Goal: Task Accomplishment & Management: Complete application form

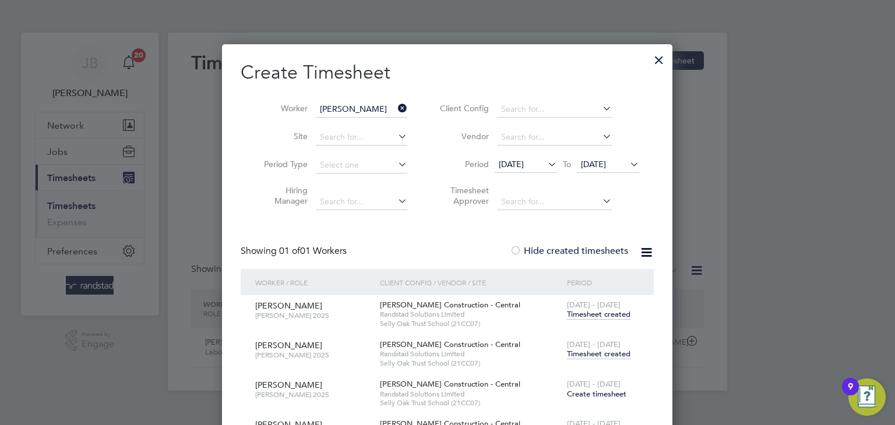
scroll to position [473, 451]
click at [650, 61] on div at bounding box center [659, 57] width 21 height 21
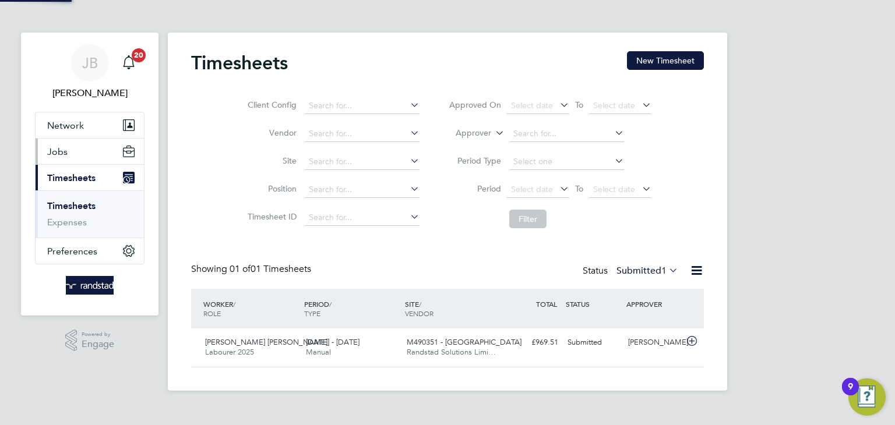
click at [63, 149] on span "Jobs" at bounding box center [57, 151] width 20 height 11
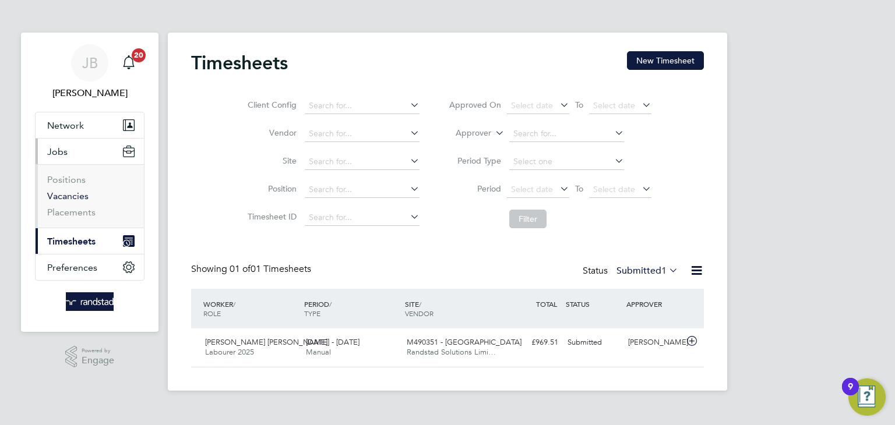
click at [67, 198] on link "Vacancies" at bounding box center [67, 196] width 41 height 11
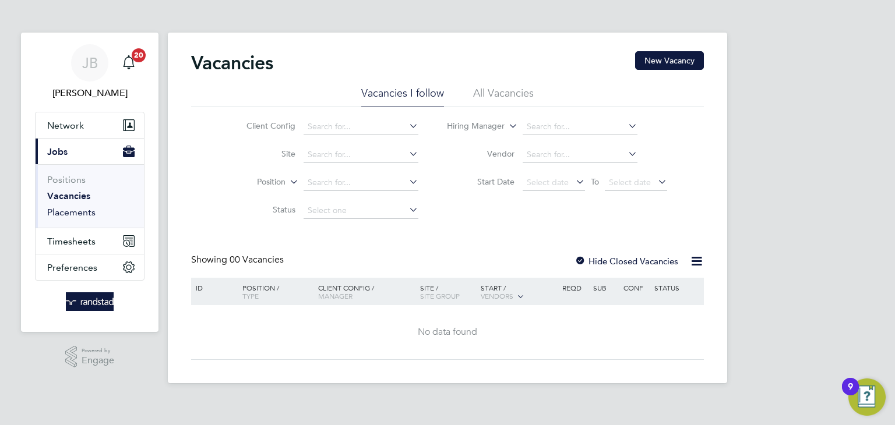
click at [71, 214] on link "Placements" at bounding box center [71, 212] width 48 height 11
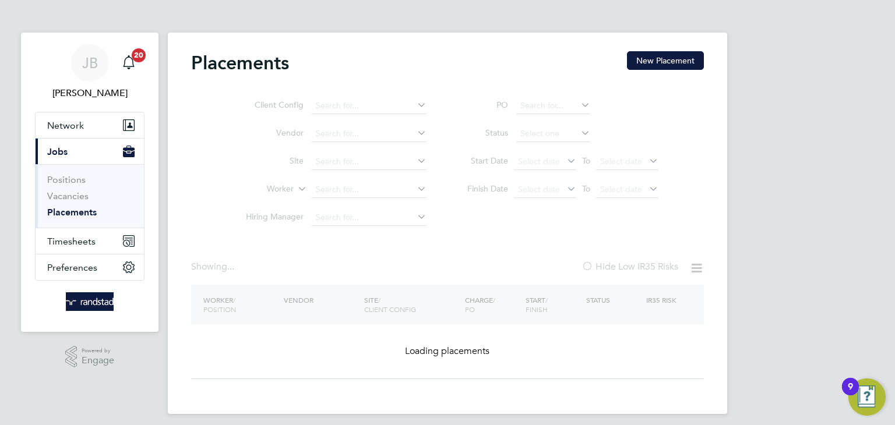
click at [346, 105] on ul "Client Config Vendor Site Worker Hiring Manager" at bounding box center [331, 162] width 219 height 140
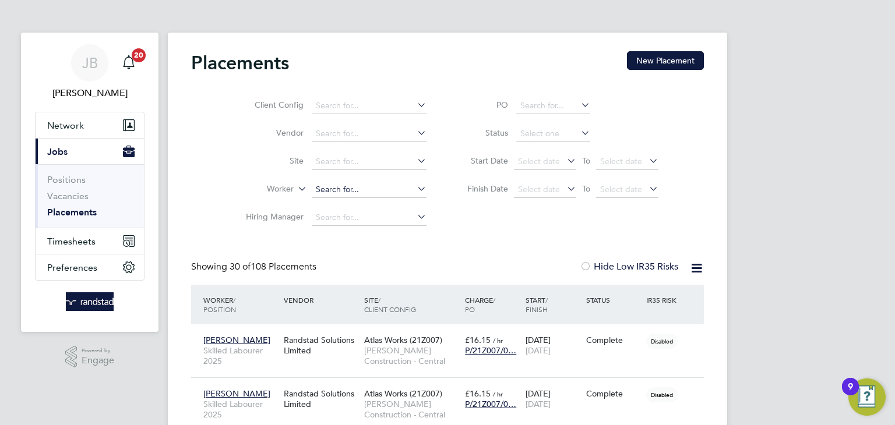
click at [330, 191] on input at bounding box center [369, 190] width 115 height 16
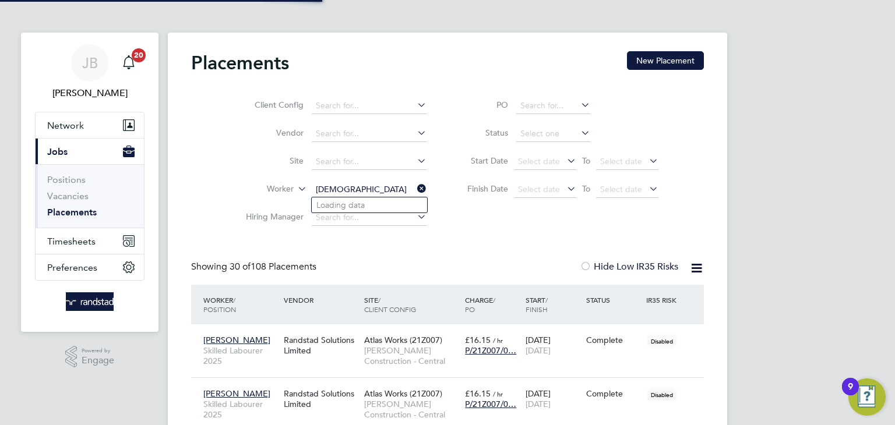
click at [364, 188] on input "[DEMOGRAPHIC_DATA]" at bounding box center [369, 190] width 115 height 16
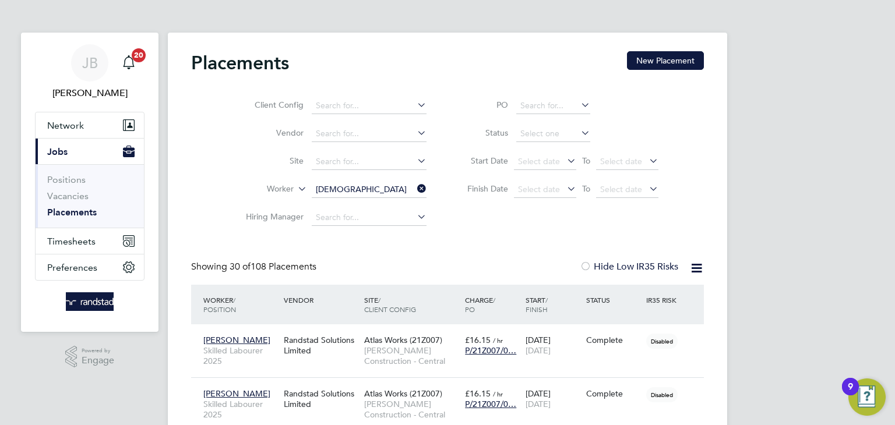
click at [383, 205] on b "[DEMOGRAPHIC_DATA]" at bounding box center [429, 205] width 93 height 10
type input "[PERSON_NAME]"
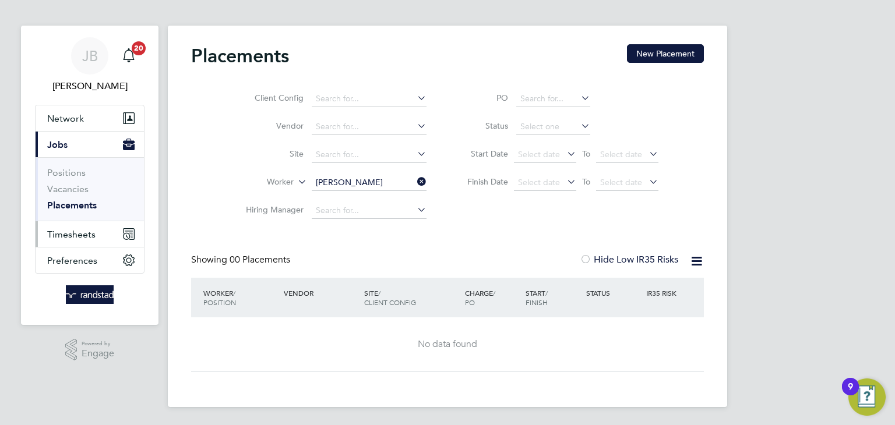
click at [95, 237] on button "Timesheets" at bounding box center [90, 234] width 108 height 26
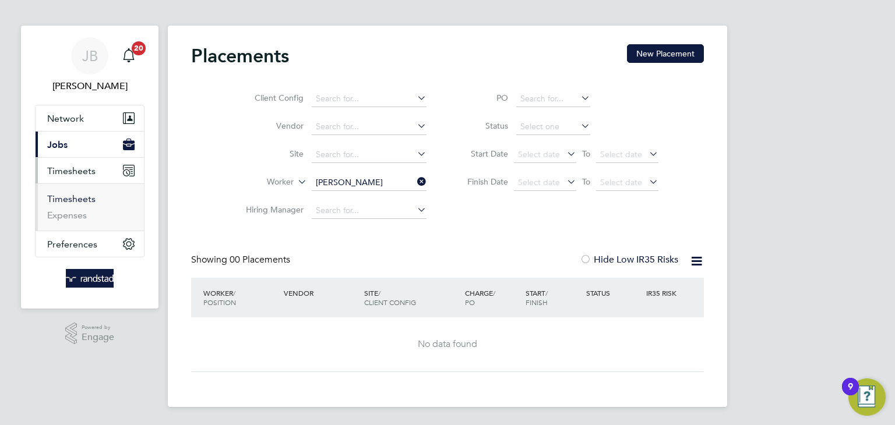
click at [74, 203] on link "Timesheets" at bounding box center [71, 198] width 48 height 11
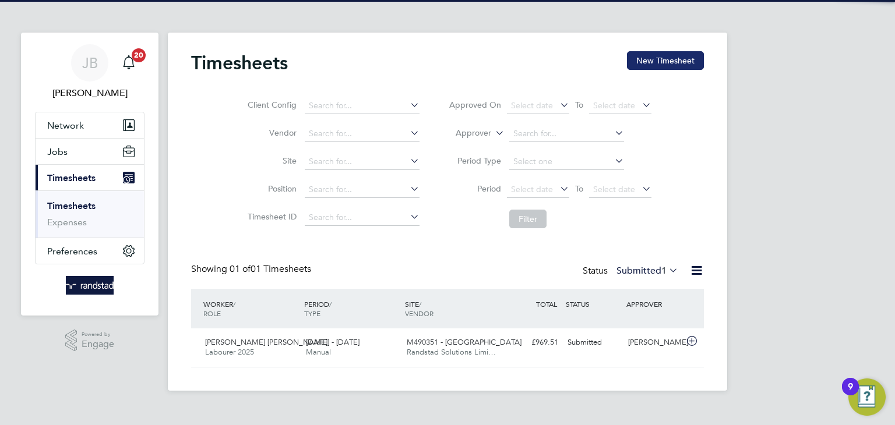
click at [648, 65] on button "New Timesheet" at bounding box center [665, 60] width 77 height 19
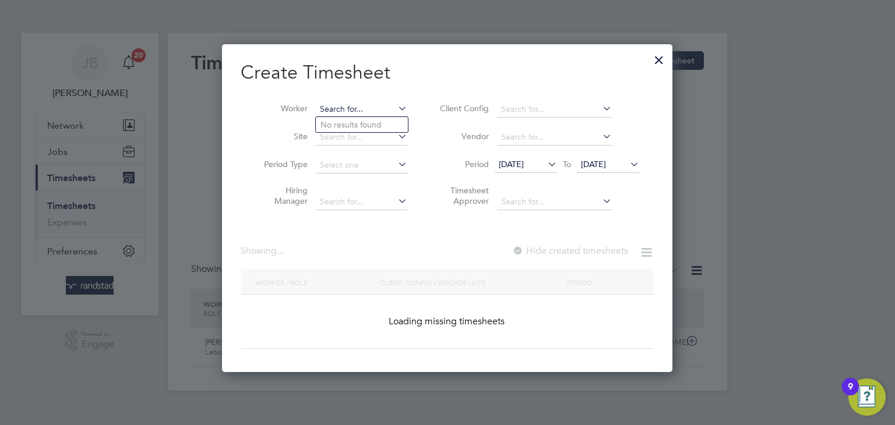
click at [351, 108] on input at bounding box center [361, 109] width 91 height 16
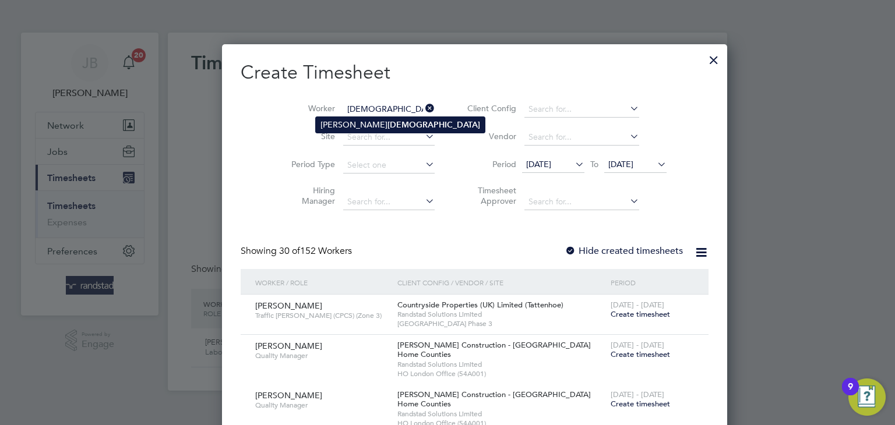
click at [387, 124] on b "[DEMOGRAPHIC_DATA]" at bounding box center [433, 125] width 93 height 10
type input "[PERSON_NAME]"
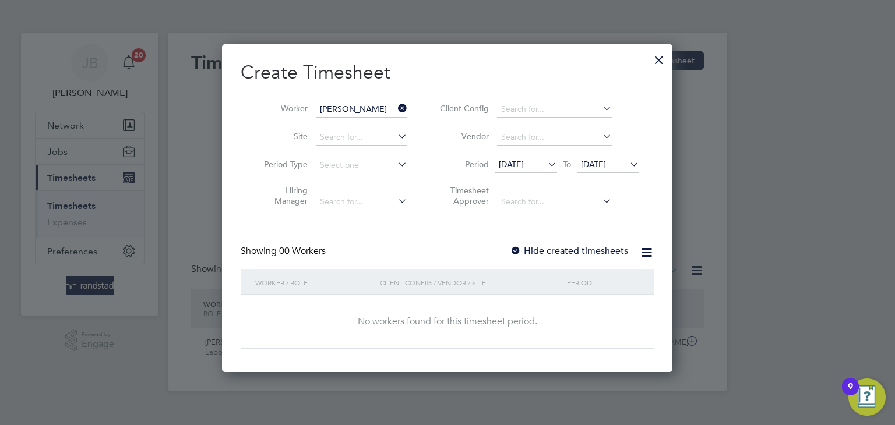
click at [519, 246] on div at bounding box center [516, 252] width 12 height 12
click at [606, 168] on span "[DATE]" at bounding box center [593, 164] width 25 height 10
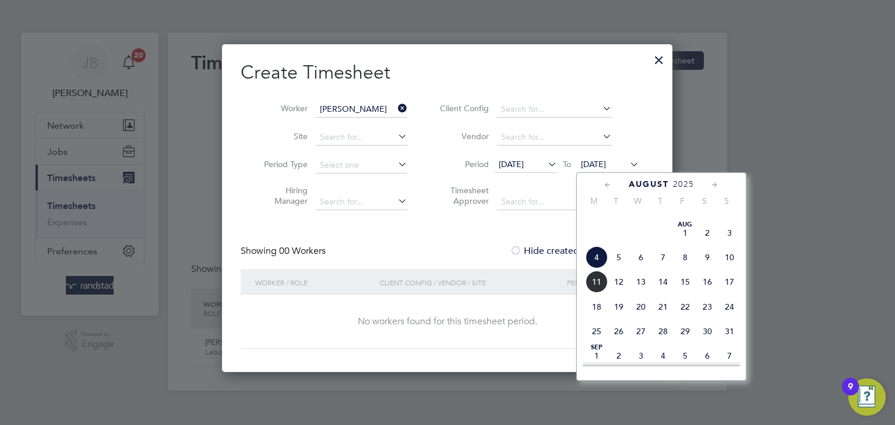
click at [742, 355] on div "[DATE] M T W T F S S [DATE] 2 3 4 5 6 7 8 9 10 11 12 13 14 15 16 17 18 19 20 21…" at bounding box center [661, 276] width 170 height 209
click at [734, 343] on span "31" at bounding box center [729, 331] width 22 height 22
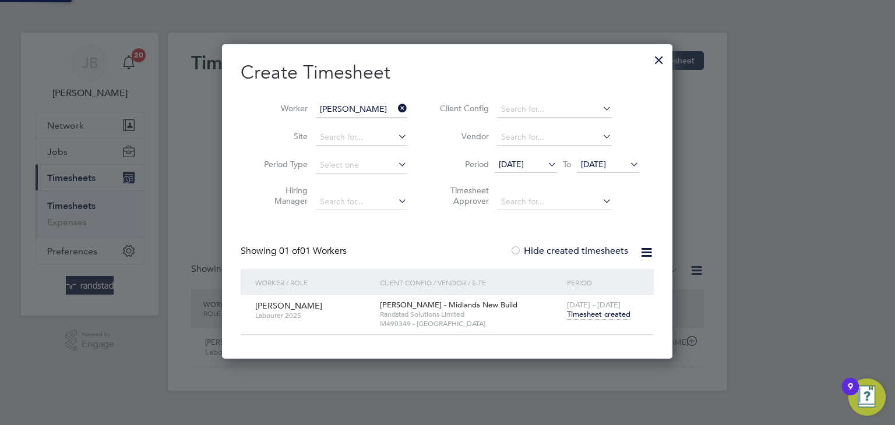
click at [524, 163] on span "[DATE]" at bounding box center [511, 164] width 25 height 10
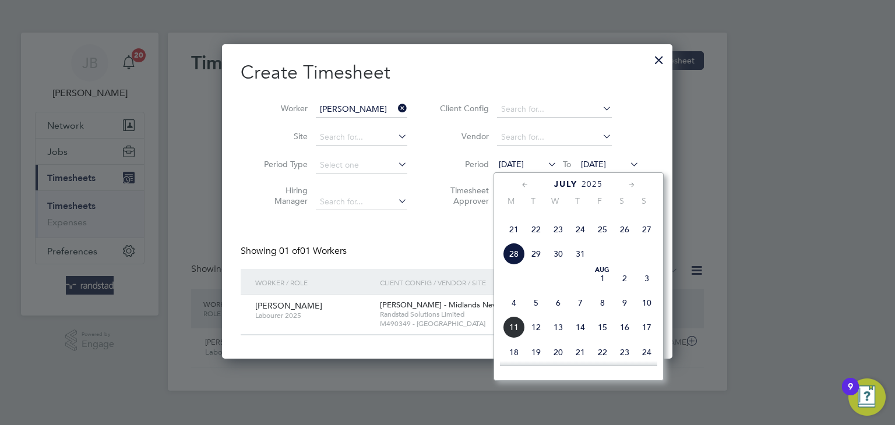
click at [513, 216] on span "14" at bounding box center [514, 204] width 22 height 22
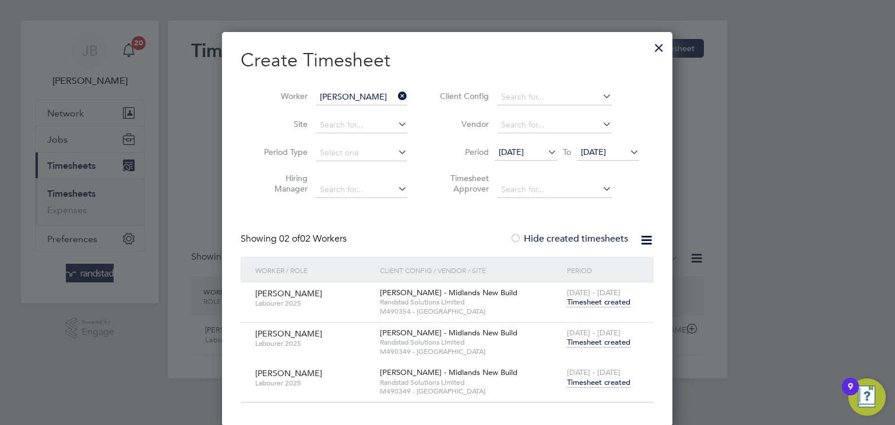
click at [654, 50] on div at bounding box center [659, 44] width 21 height 21
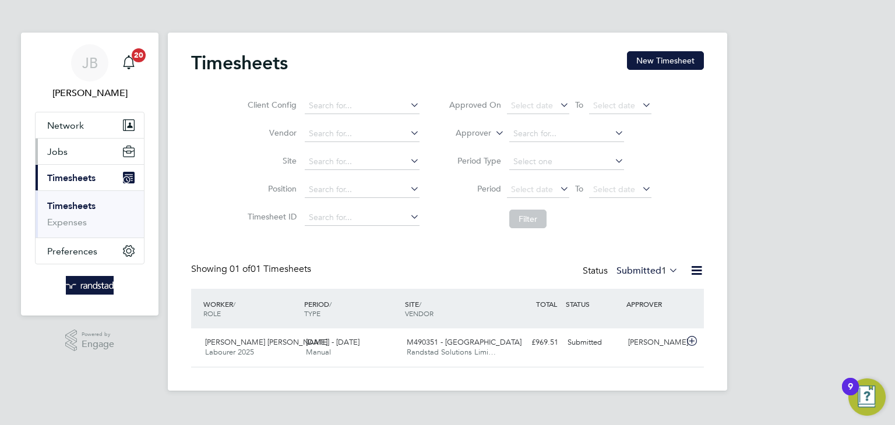
click at [65, 153] on span "Jobs" at bounding box center [57, 151] width 20 height 11
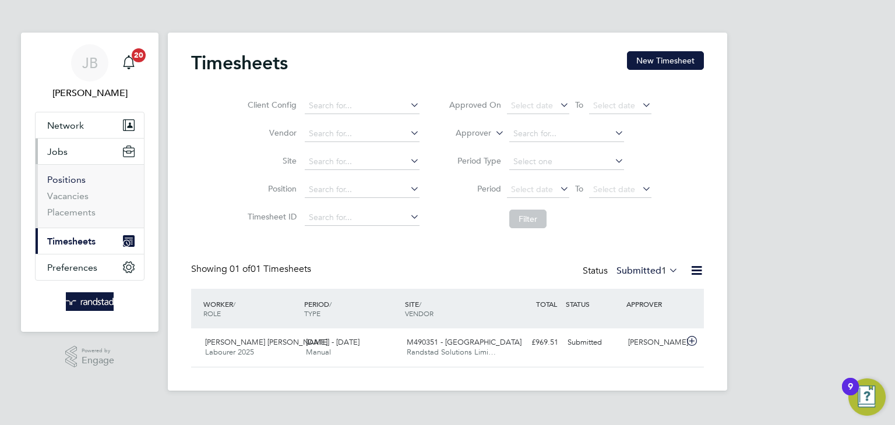
click at [70, 182] on link "Positions" at bounding box center [66, 179] width 38 height 11
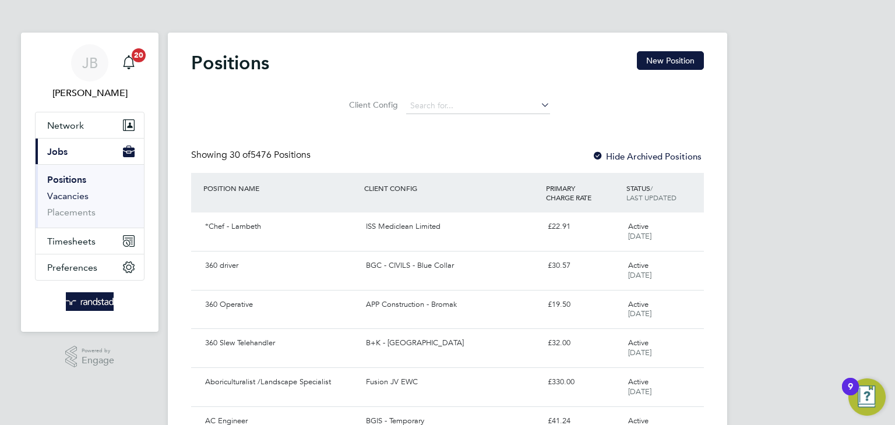
click at [76, 196] on link "Vacancies" at bounding box center [67, 196] width 41 height 11
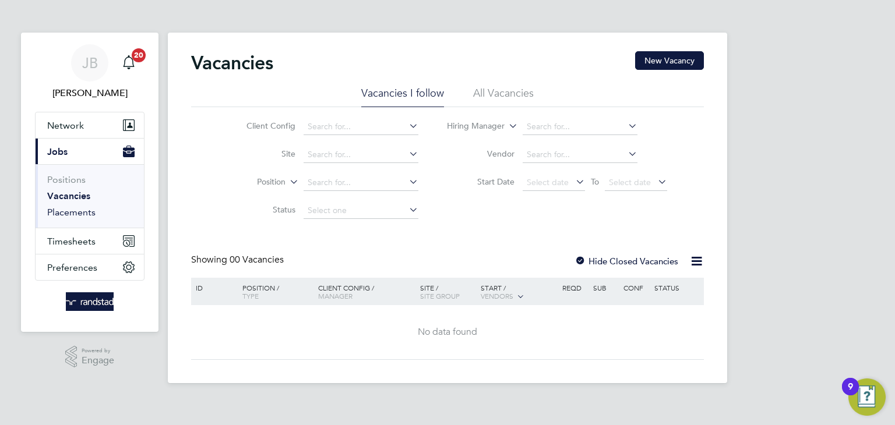
click at [80, 213] on link "Placements" at bounding box center [71, 212] width 48 height 11
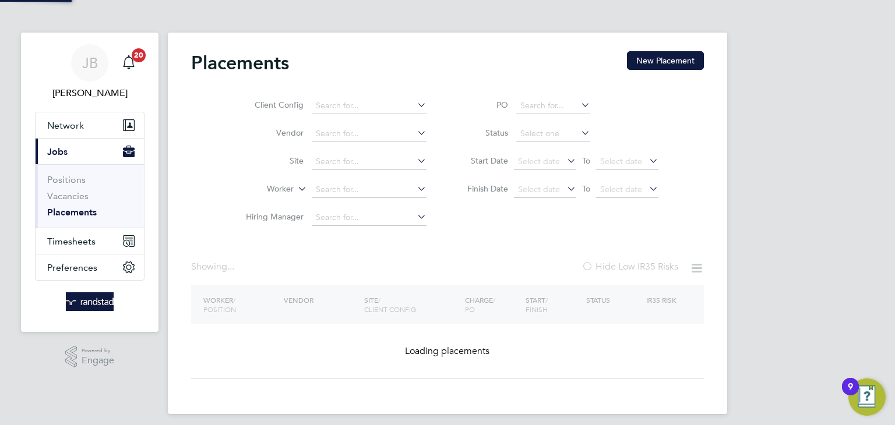
click at [351, 191] on input at bounding box center [369, 190] width 115 height 16
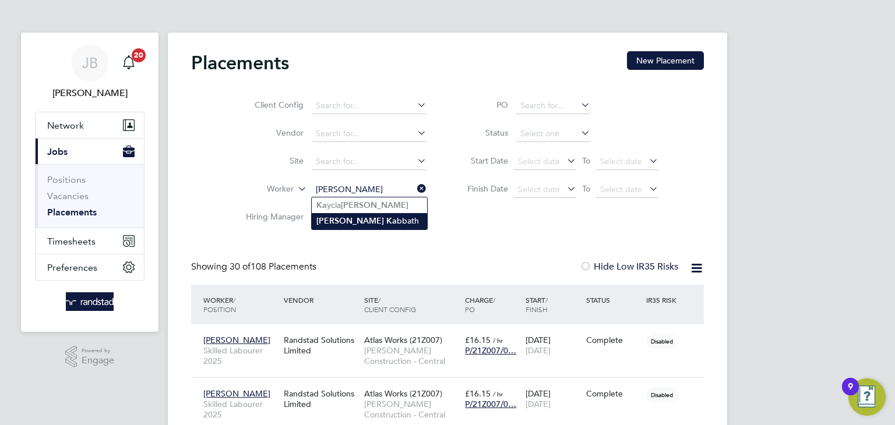
click at [378, 220] on li "[PERSON_NAME] bbath" at bounding box center [369, 221] width 115 height 16
type input "[PERSON_NAME]"
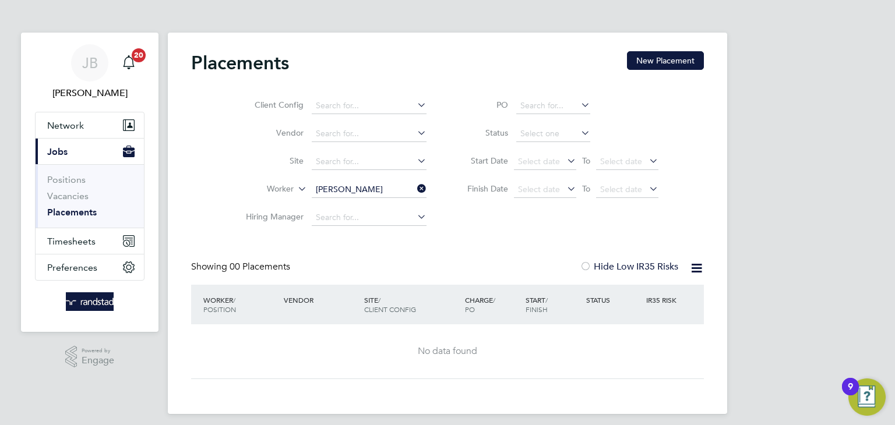
click at [415, 188] on icon at bounding box center [415, 189] width 0 height 16
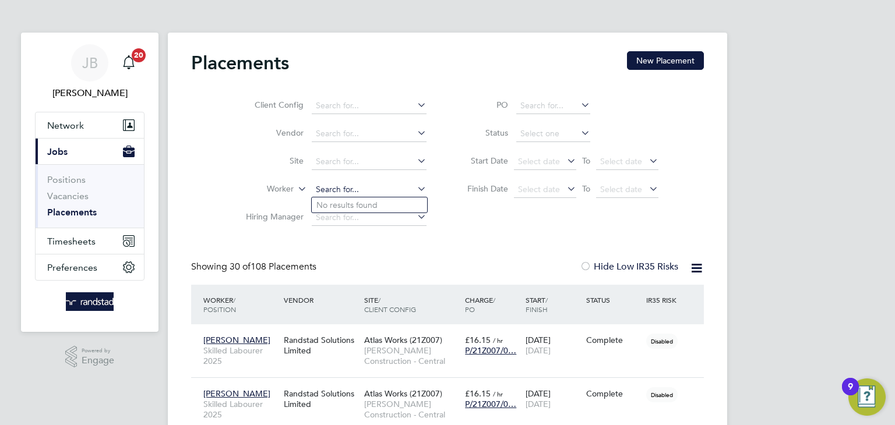
click at [369, 188] on input at bounding box center [369, 190] width 115 height 16
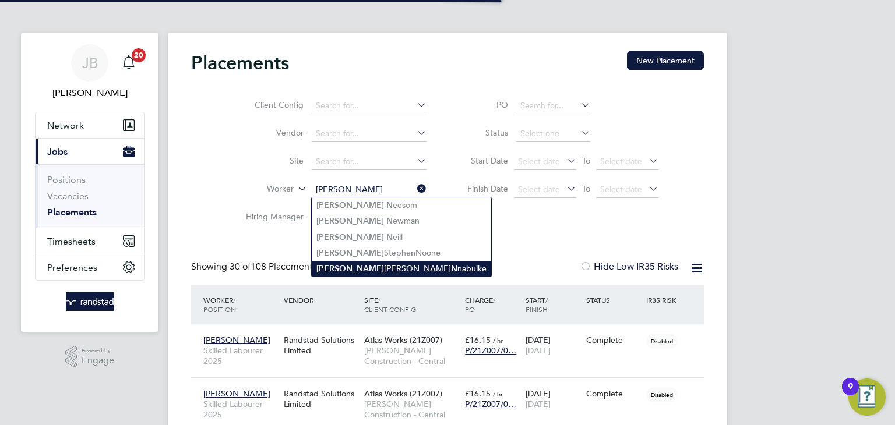
click at [404, 263] on li "[PERSON_NAME] N nabuike" at bounding box center [401, 269] width 179 height 16
type input "[PERSON_NAME]"
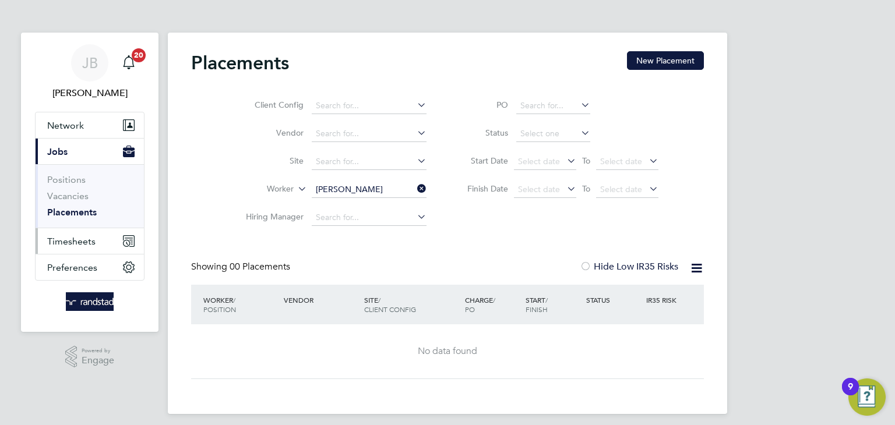
click at [74, 245] on span "Timesheets" at bounding box center [71, 241] width 48 height 11
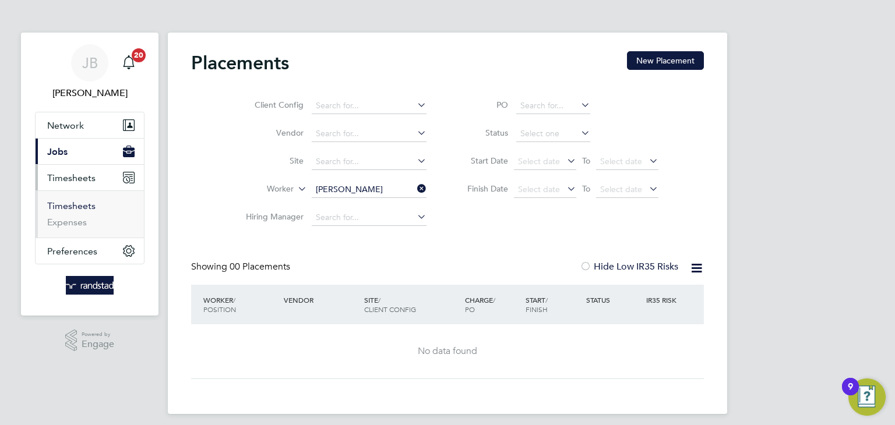
click at [76, 210] on link "Timesheets" at bounding box center [71, 205] width 48 height 11
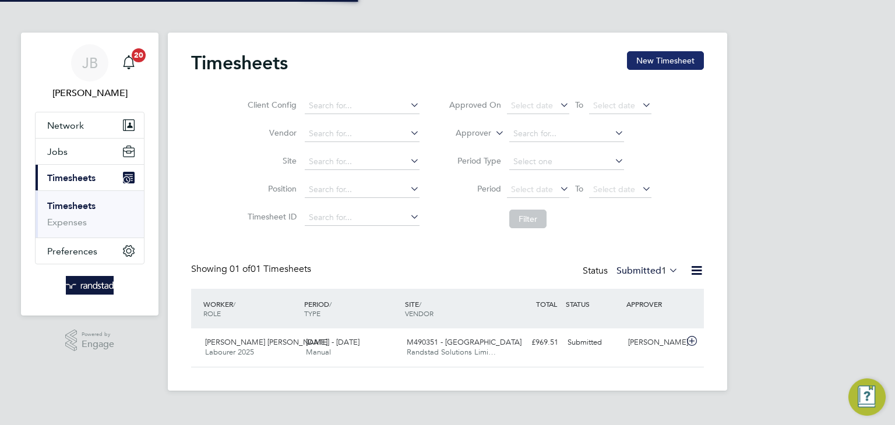
scroll to position [29, 101]
drag, startPoint x: 681, startPoint y: 61, endPoint x: 624, endPoint y: 87, distance: 62.6
click at [681, 60] on button "New Timesheet" at bounding box center [665, 60] width 77 height 19
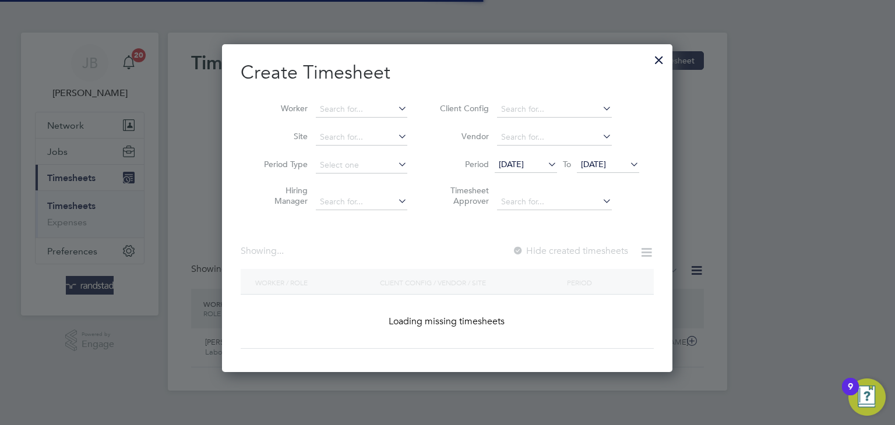
scroll to position [328, 451]
click at [340, 113] on input at bounding box center [361, 109] width 91 height 16
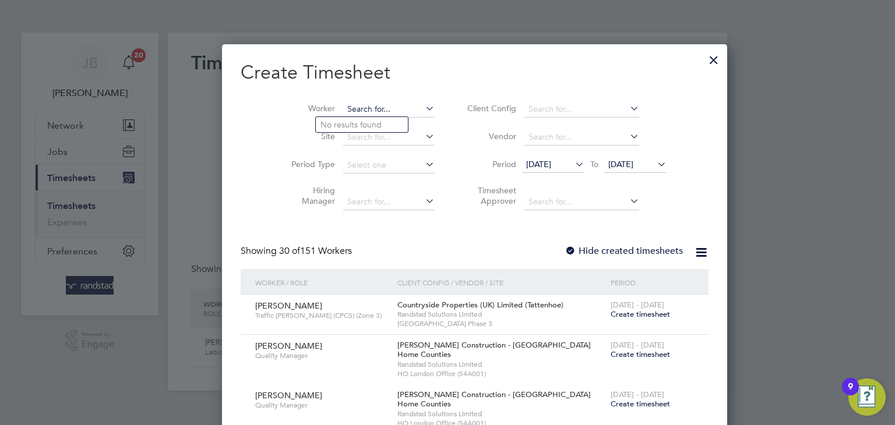
scroll to position [1958, 451]
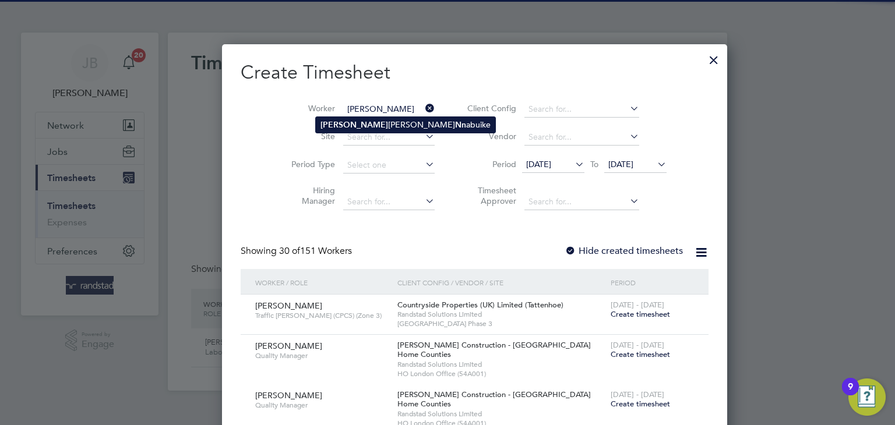
click at [378, 125] on li "[PERSON_NAME]" at bounding box center [405, 125] width 179 height 16
type input "[PERSON_NAME]"
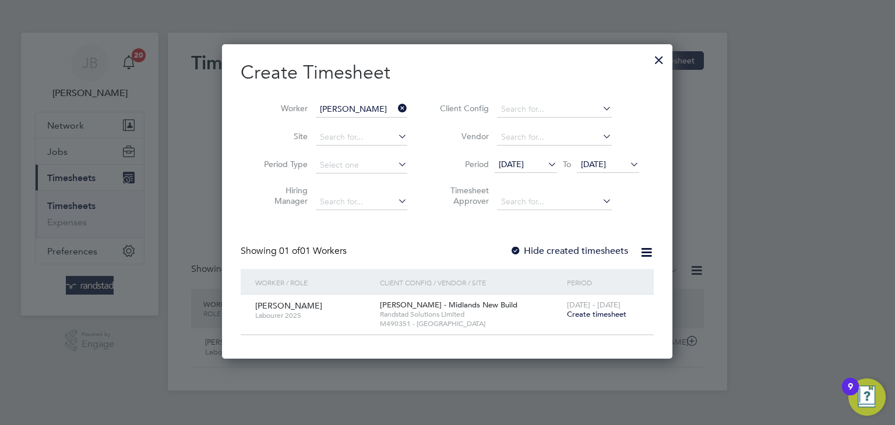
scroll to position [313, 451]
click at [611, 313] on span "Create timesheet" at bounding box center [596, 314] width 59 height 10
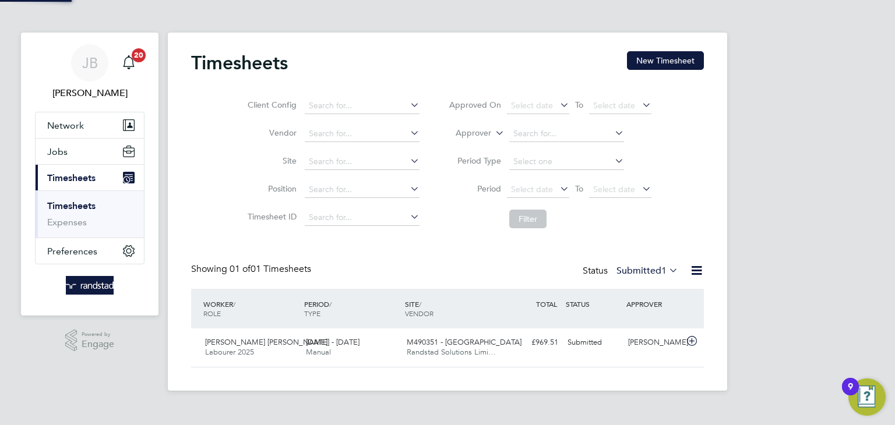
scroll to position [29, 101]
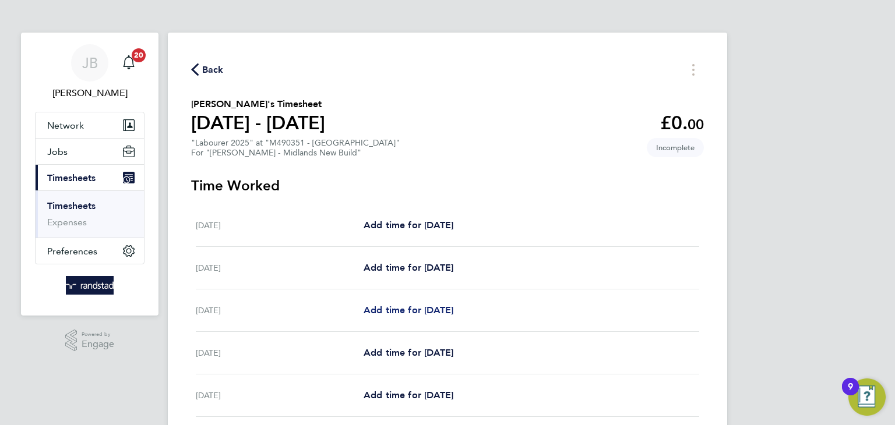
click at [410, 312] on span "Add time for [DATE]" at bounding box center [409, 310] width 90 height 11
select select "30"
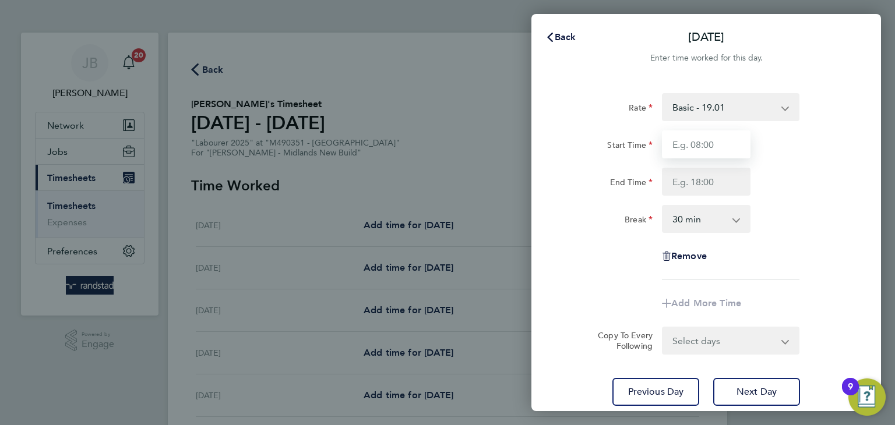
click at [706, 147] on input "Start Time" at bounding box center [706, 145] width 89 height 28
type input "07:30"
click at [689, 177] on input "End Time" at bounding box center [706, 182] width 89 height 28
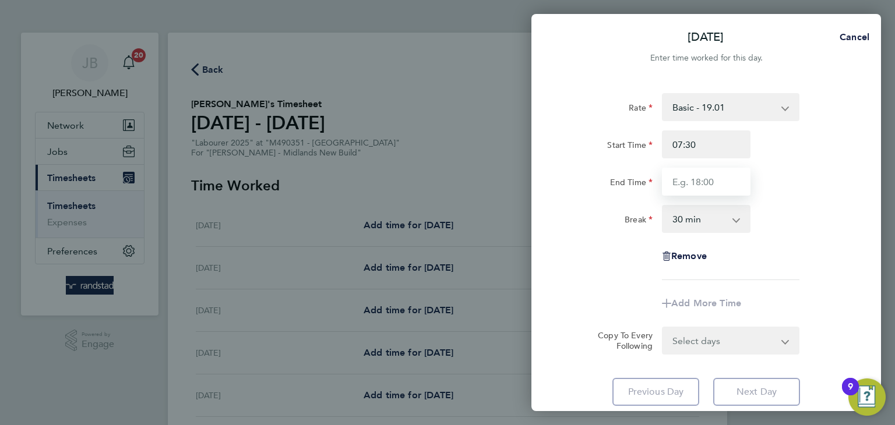
type input "16:30"
click at [699, 226] on select "0 min 15 min 30 min 45 min 60 min 75 min 90 min" at bounding box center [699, 219] width 72 height 26
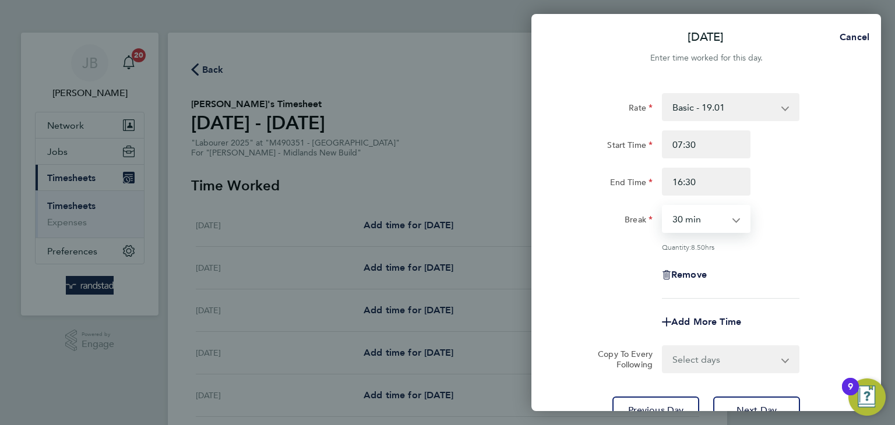
click at [806, 179] on div "End Time 16:30" at bounding box center [706, 182] width 294 height 28
click at [720, 359] on select "Select days Day [DATE] [DATE] [DATE] [DATE]" at bounding box center [724, 360] width 122 height 26
select select "DAY"
click at [663, 347] on select "Select days Day [DATE] [DATE] [DATE] [DATE]" at bounding box center [724, 360] width 122 height 26
select select "[DATE]"
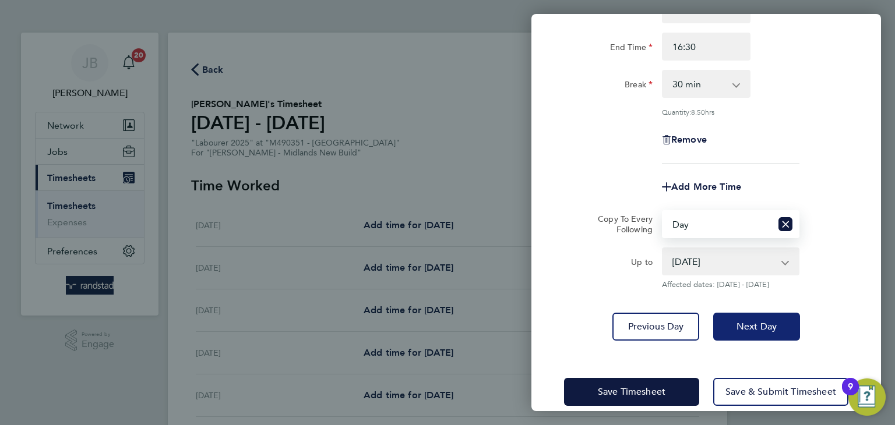
scroll to position [144, 0]
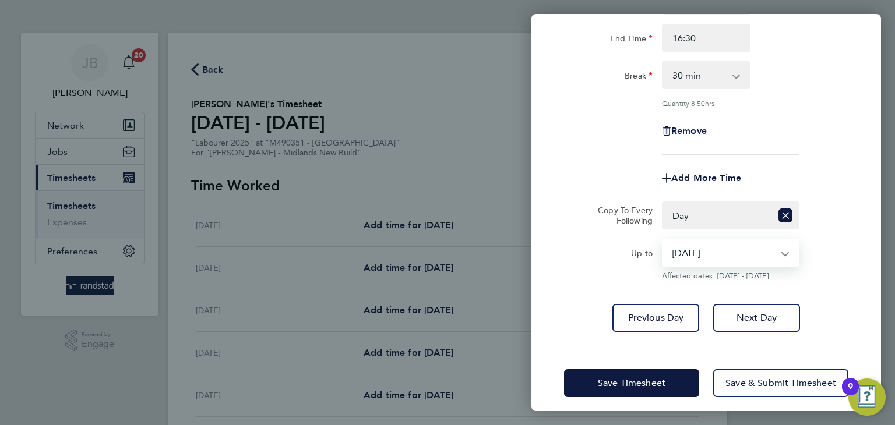
click at [729, 246] on select "[DATE] [DATE] [DATE] [DATE]" at bounding box center [723, 253] width 121 height 26
click at [735, 334] on div "Rate Basic - 19.01 Overtime - 27.22 Start Time 07:30 End Time 16:30 Break 0 min…" at bounding box center [706, 140] width 350 height 411
click at [739, 251] on select "[DATE] [DATE] [DATE] [DATE]" at bounding box center [723, 253] width 121 height 26
click at [663, 240] on select "[DATE] [DATE] [DATE] [DATE]" at bounding box center [723, 253] width 121 height 26
click at [660, 382] on span "Save Timesheet" at bounding box center [632, 384] width 68 height 12
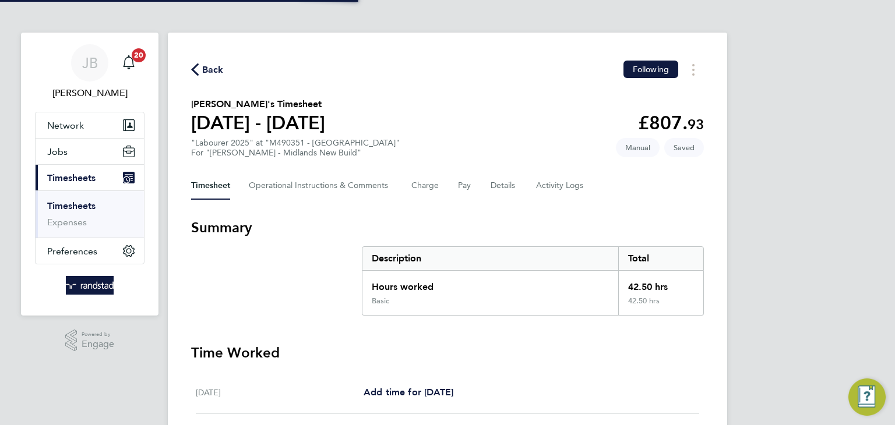
click at [407, 223] on h3 "Summary" at bounding box center [447, 228] width 513 height 19
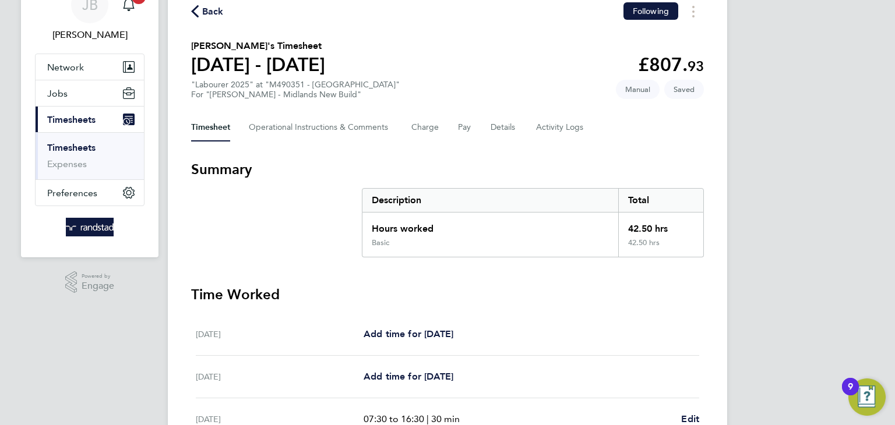
scroll to position [62, 0]
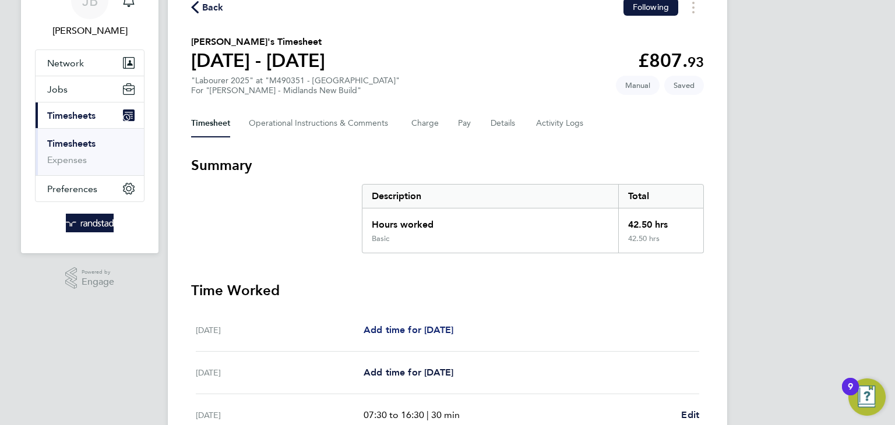
click at [432, 328] on span "Add time for [DATE]" at bounding box center [409, 330] width 90 height 11
select select "30"
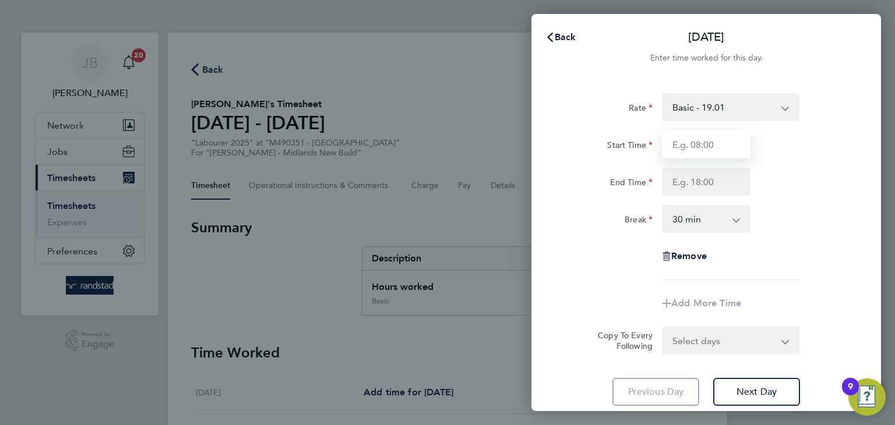
click at [707, 135] on input "Start Time" at bounding box center [706, 145] width 89 height 28
type input "07:30"
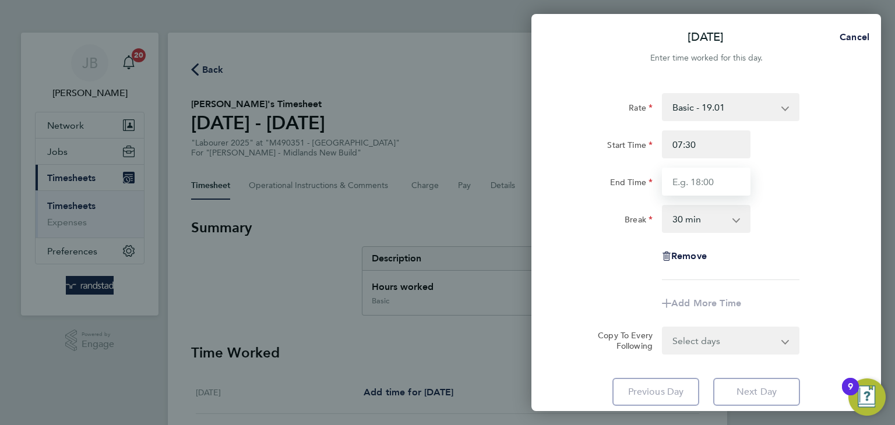
click at [699, 179] on input "End Time" at bounding box center [706, 182] width 89 height 28
type input "16:30"
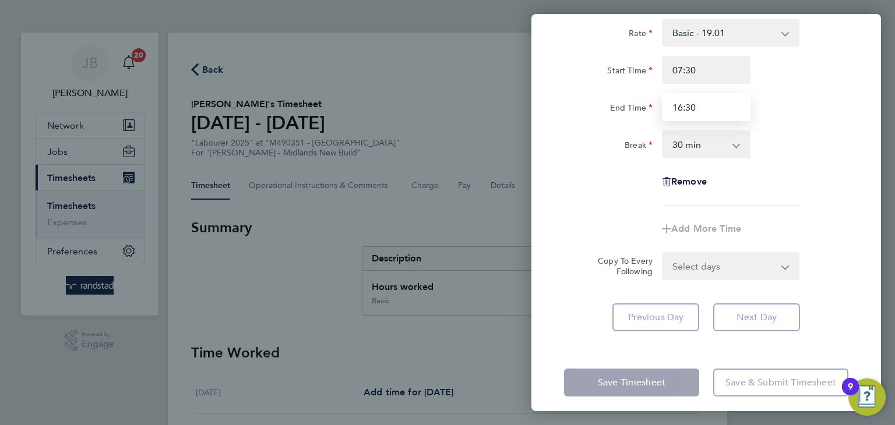
scroll to position [83, 0]
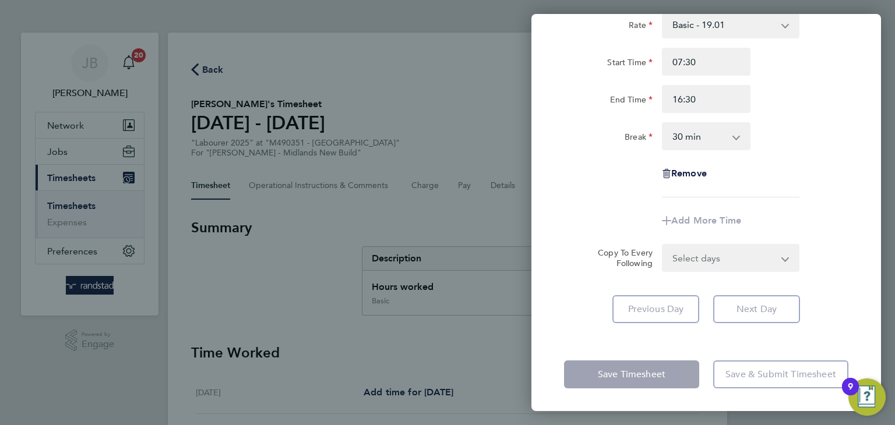
drag, startPoint x: 630, startPoint y: 386, endPoint x: 639, endPoint y: 378, distance: 11.5
click at [631, 386] on app-form-button "Save Timesheet" at bounding box center [635, 375] width 142 height 28
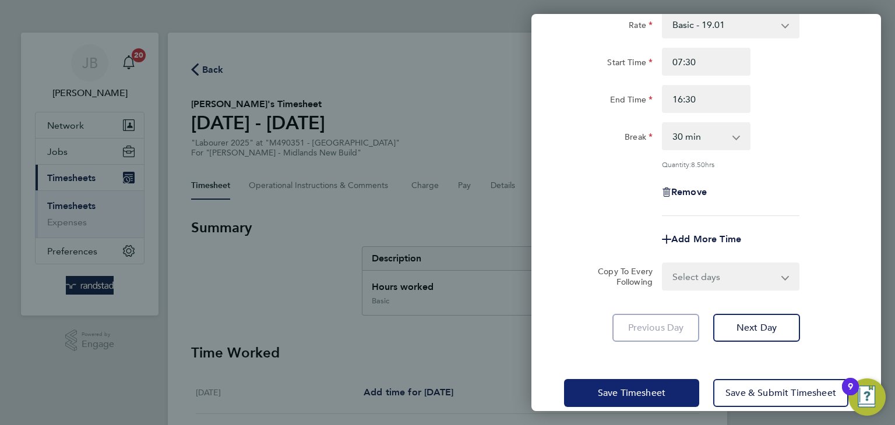
click at [673, 382] on button "Save Timesheet" at bounding box center [631, 393] width 135 height 28
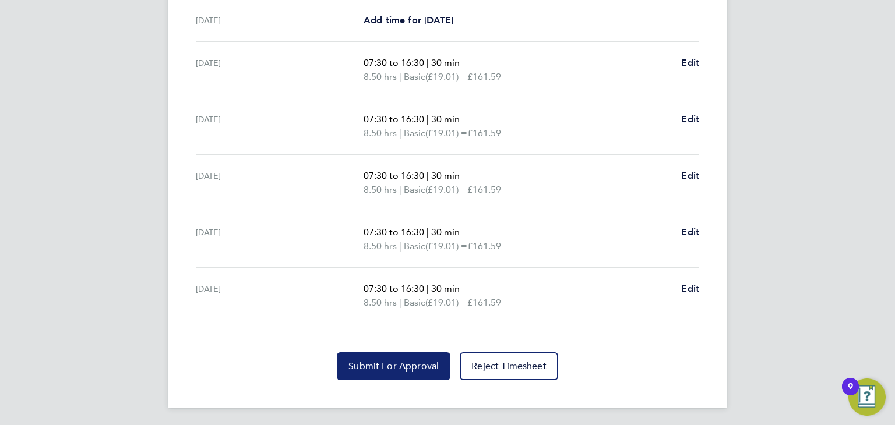
click at [414, 369] on span "Submit For Approval" at bounding box center [393, 367] width 90 height 12
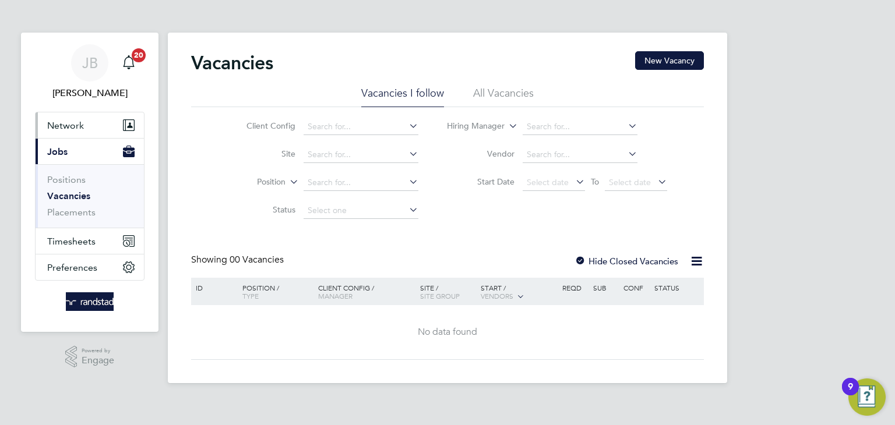
drag, startPoint x: 77, startPoint y: 130, endPoint x: 84, endPoint y: 178, distance: 48.9
click at [84, 158] on ul "Network Businesses Sites Workers Contacts Current page: Jobs Positions Vacancie…" at bounding box center [90, 196] width 110 height 169
click at [77, 198] on link "Vacancies" at bounding box center [68, 196] width 43 height 11
click at [77, 191] on link "Vacancies" at bounding box center [68, 196] width 43 height 11
click at [588, 259] on label "Hide Closed Vacancies" at bounding box center [627, 261] width 104 height 11
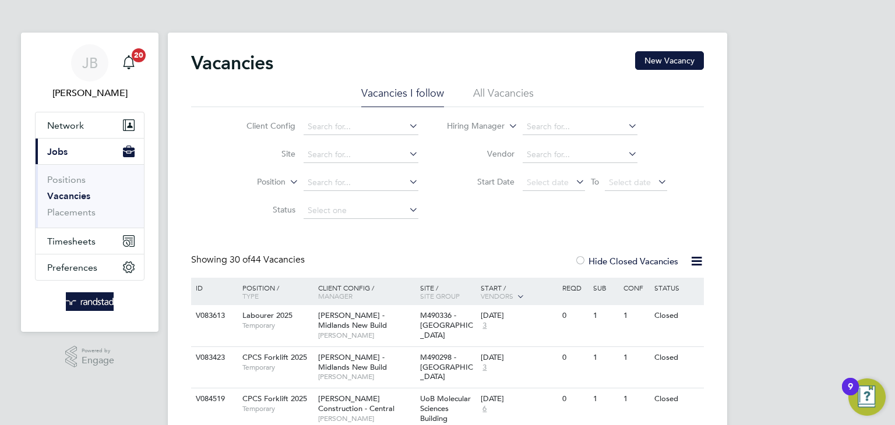
click at [509, 94] on li "All Vacancies" at bounding box center [503, 96] width 61 height 21
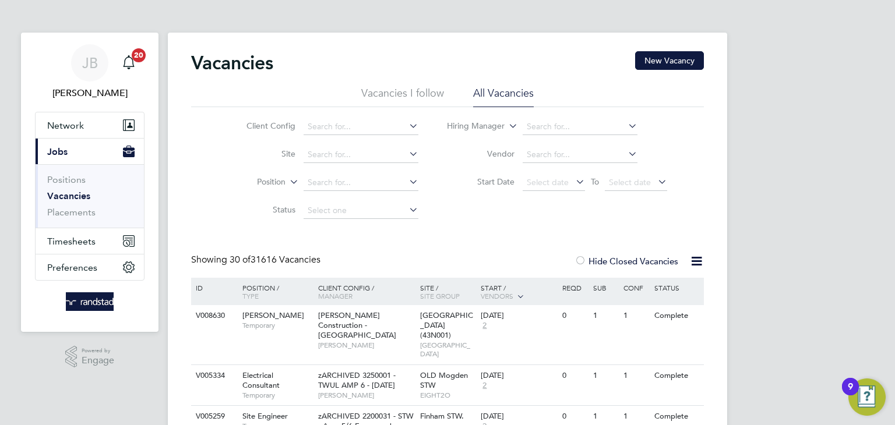
click at [406, 88] on li "Vacancies I follow" at bounding box center [402, 96] width 83 height 21
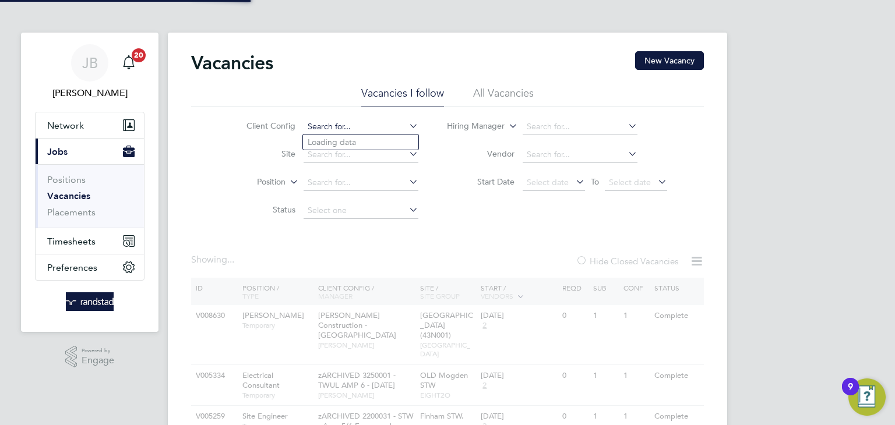
click at [342, 123] on input at bounding box center [361, 127] width 115 height 16
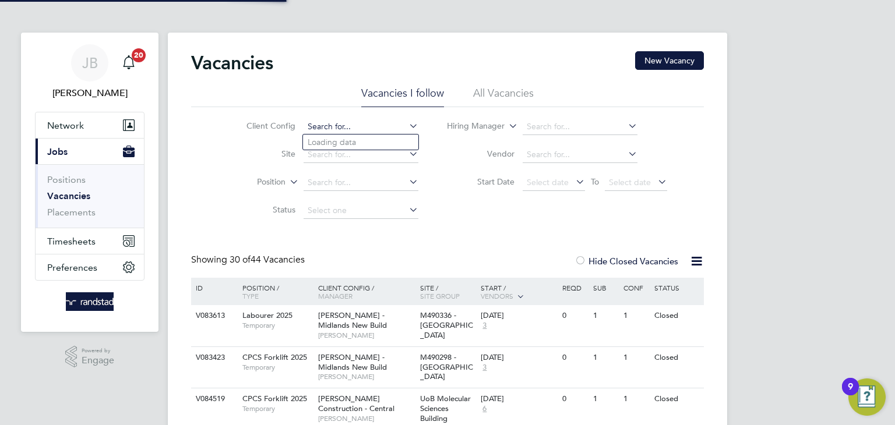
paste input "V177580"
type input "V177580"
click at [407, 126] on icon at bounding box center [407, 126] width 0 height 16
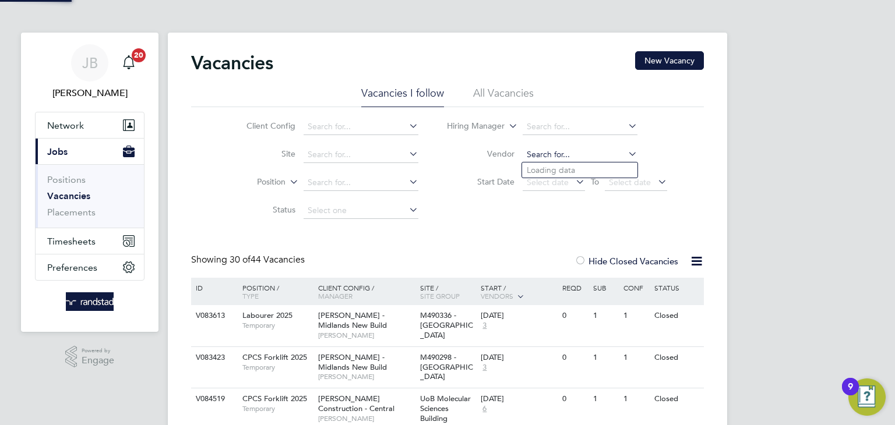
click at [549, 153] on input at bounding box center [580, 155] width 115 height 16
paste input "V177580"
type input "V177580"
click at [626, 155] on icon at bounding box center [626, 154] width 0 height 16
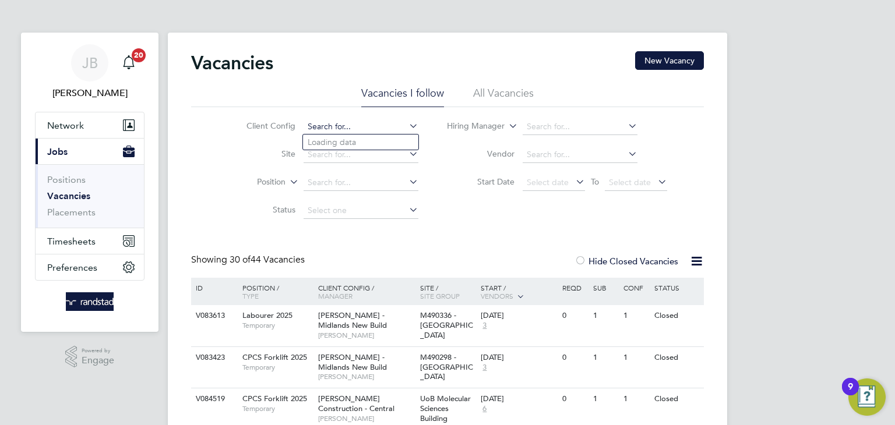
click at [333, 129] on input at bounding box center [361, 127] width 115 height 16
paste input "V177580"
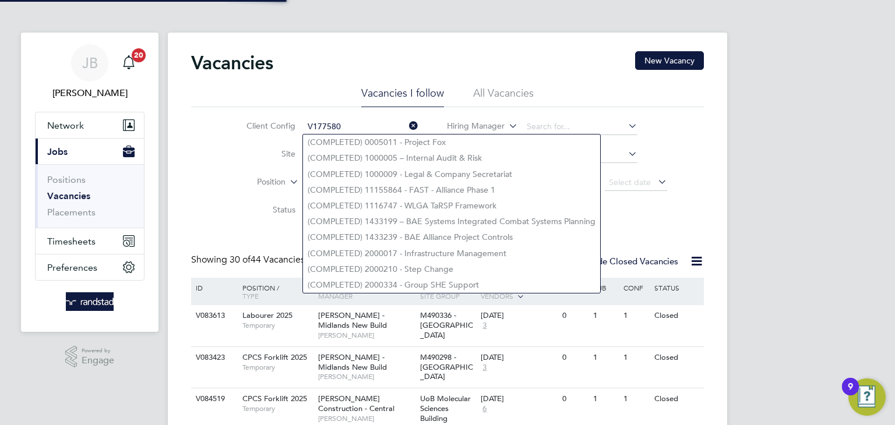
type input "V177580"
click at [407, 126] on icon at bounding box center [407, 126] width 0 height 16
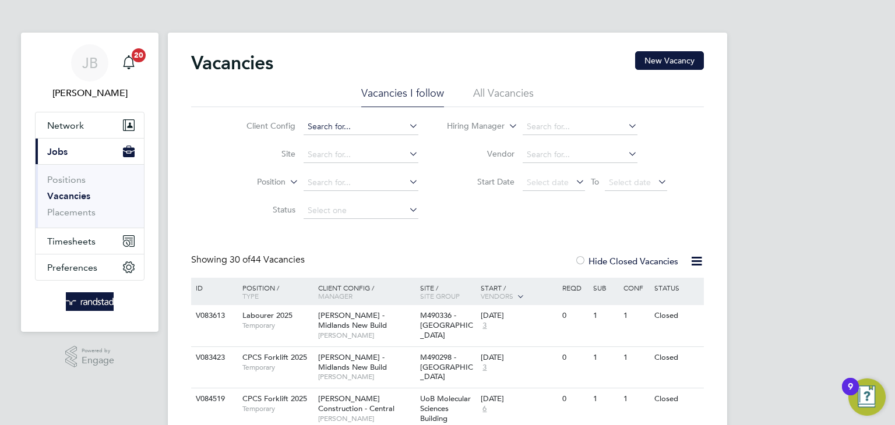
click at [319, 121] on input at bounding box center [361, 127] width 115 height 16
paste input "V177580"
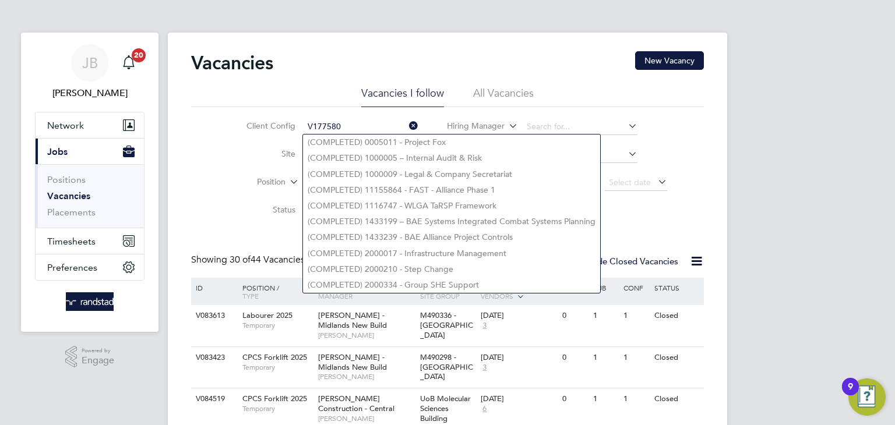
type input "V177580"
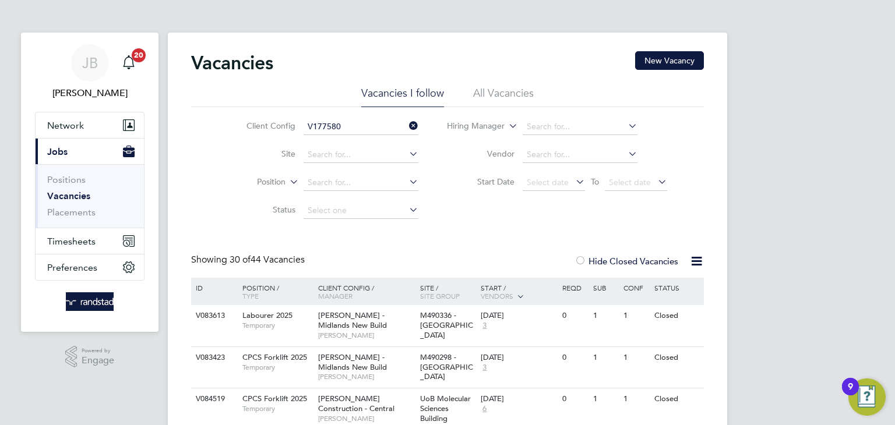
click at [224, 161] on li "Site" at bounding box center [323, 155] width 219 height 28
click at [344, 214] on input at bounding box center [361, 211] width 115 height 16
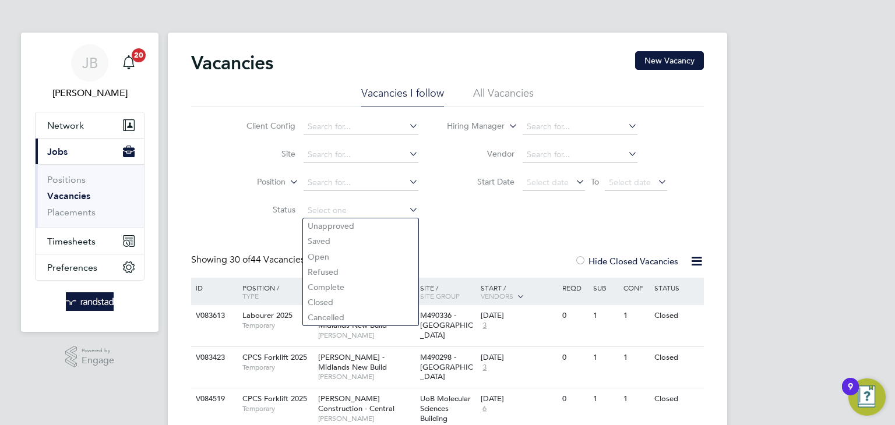
click at [440, 221] on div "Client Config Site Position Status Hiring Manager Vendor Start Date Select date…" at bounding box center [447, 166] width 513 height 118
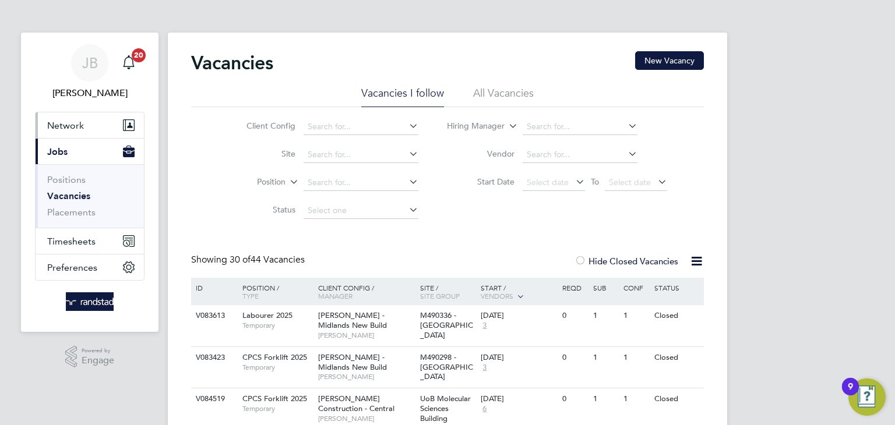
click at [69, 130] on span "Network" at bounding box center [65, 125] width 37 height 11
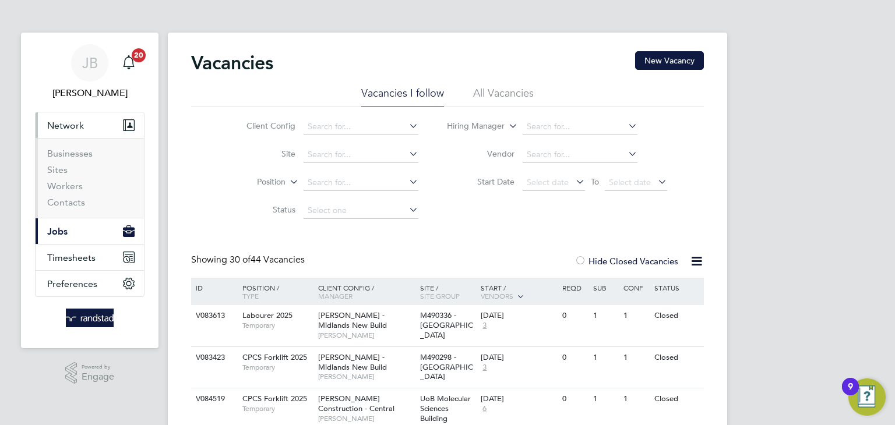
click at [83, 224] on button "Current page: Jobs" at bounding box center [90, 232] width 108 height 26
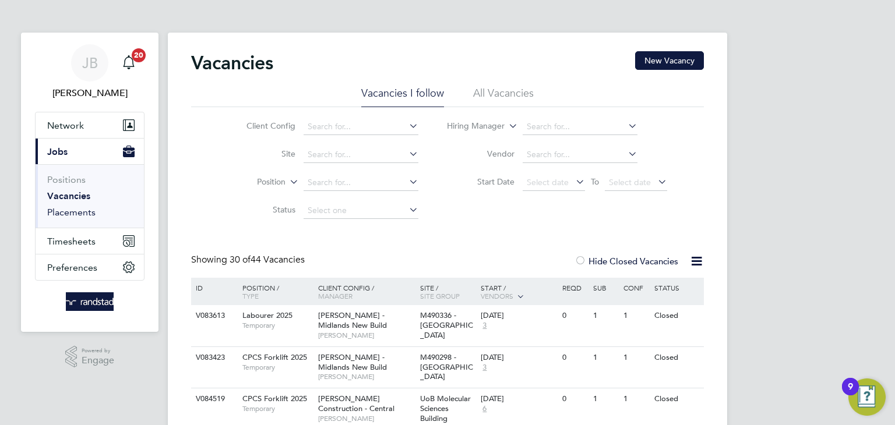
click at [72, 212] on link "Placements" at bounding box center [71, 212] width 48 height 11
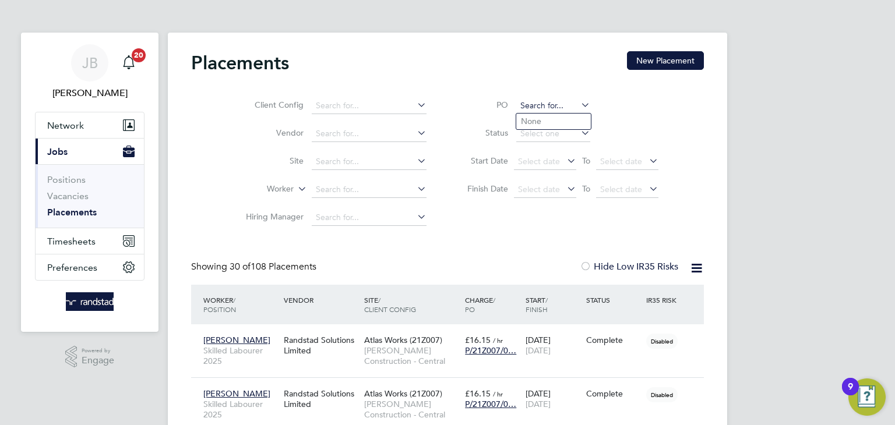
click at [542, 103] on input at bounding box center [553, 106] width 74 height 16
paste input "V177580"
type input "V177580"
click at [579, 104] on icon at bounding box center [579, 105] width 0 height 16
click at [540, 215] on div "Client Config Vendor Site Worker Hiring Manager PO Status Start Date Select dat…" at bounding box center [447, 159] width 513 height 146
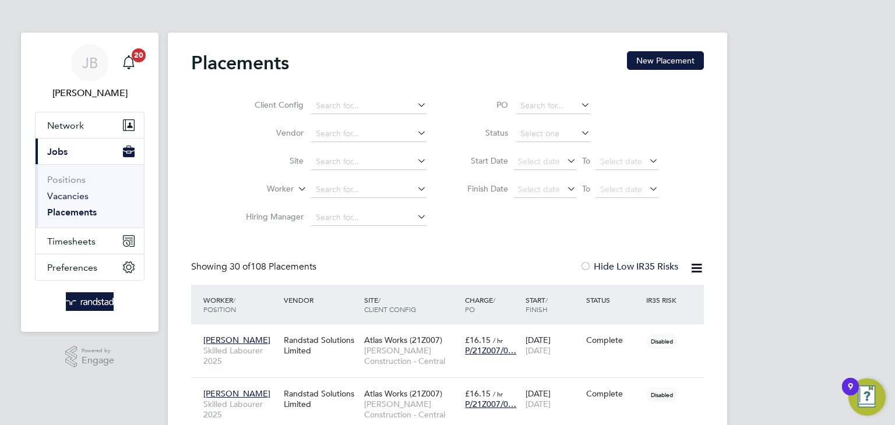
click at [68, 196] on link "Vacancies" at bounding box center [67, 196] width 41 height 11
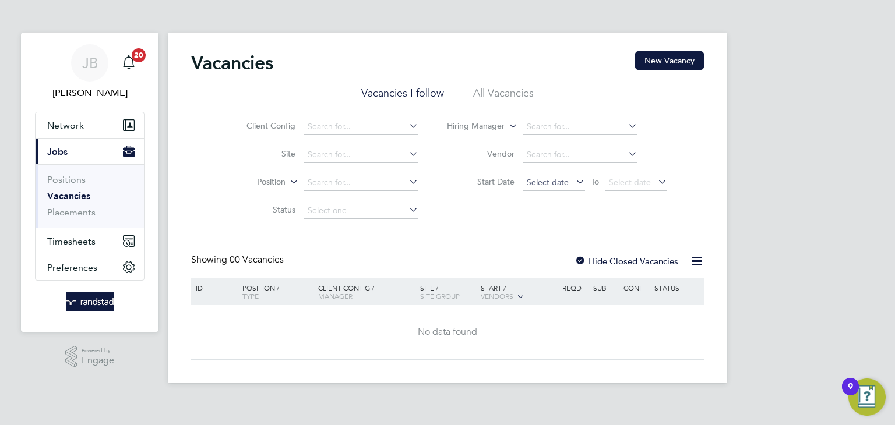
click at [544, 184] on span "Select date" at bounding box center [548, 182] width 42 height 10
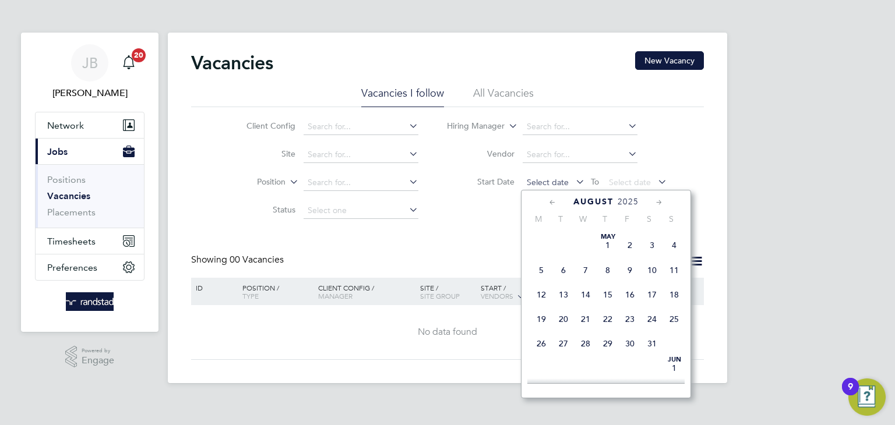
scroll to position [414, 0]
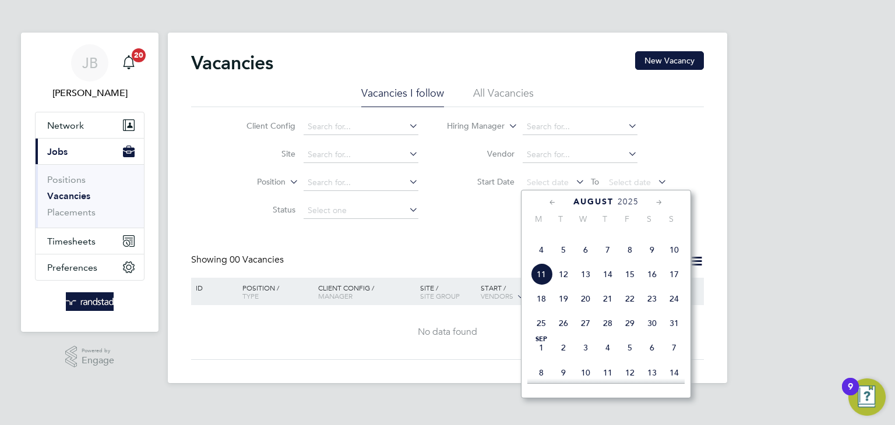
click at [538, 261] on span "4" at bounding box center [541, 250] width 22 height 22
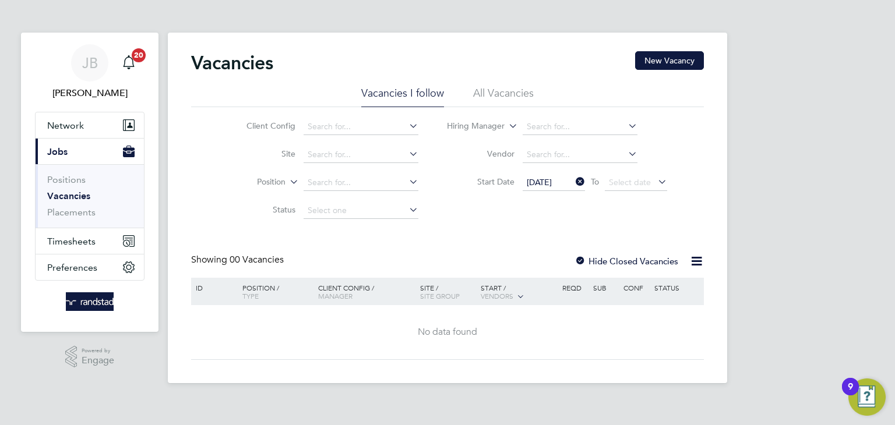
click at [580, 262] on div at bounding box center [581, 262] width 12 height 12
click at [505, 235] on div "Vacancies New Vacancy Vacancies I follow All Vacancies Client Config Site Posit…" at bounding box center [447, 205] width 513 height 309
click at [587, 259] on label "Hide Closed Vacancies" at bounding box center [627, 261] width 104 height 11
click at [584, 260] on div at bounding box center [581, 262] width 12 height 12
